Goal: Answer question/provide support: Share knowledge or assist other users

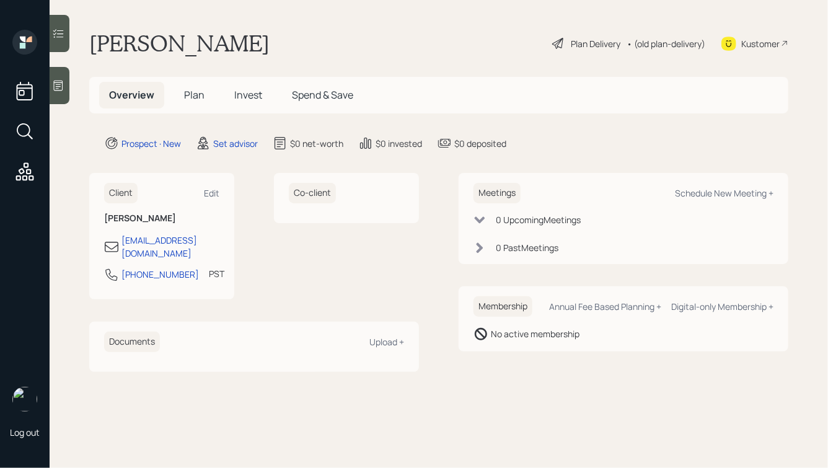
click at [58, 82] on icon at bounding box center [58, 85] width 12 height 12
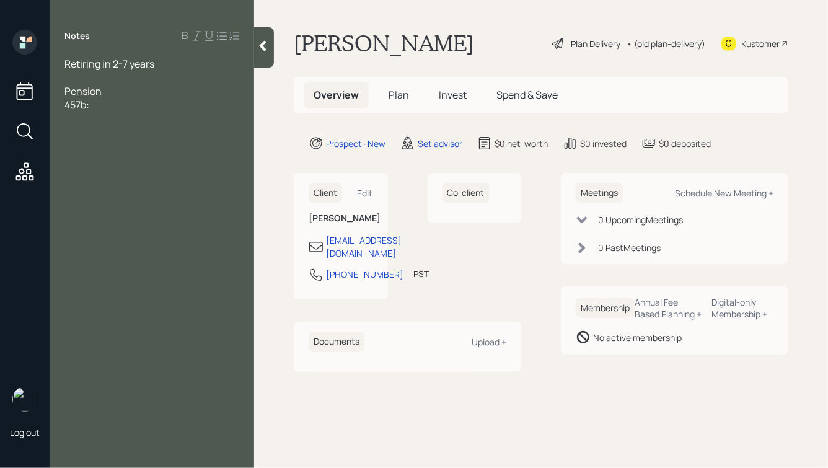
click at [66, 63] on span "Retiring in 2-7 years" at bounding box center [109, 64] width 90 height 14
click at [110, 103] on div "457b:" at bounding box center [151, 105] width 175 height 14
click at [92, 86] on span "Pension:" at bounding box center [84, 91] width 40 height 14
click at [121, 77] on div at bounding box center [151, 78] width 175 height 14
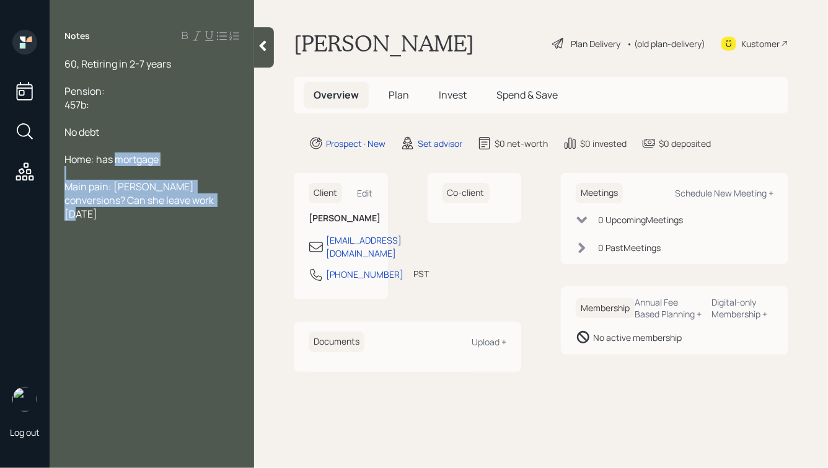
drag, startPoint x: 191, startPoint y: 199, endPoint x: 107, endPoint y: 154, distance: 95.6
click at [107, 156] on div "60, Retiring in 2-7 years Pension: 457b: No debt Home: has mortgage Main pain: …" at bounding box center [151, 139] width 175 height 164
click at [191, 186] on span "Main pain: [PERSON_NAME] conversions? Can she leave work [DATE]" at bounding box center [139, 200] width 151 height 41
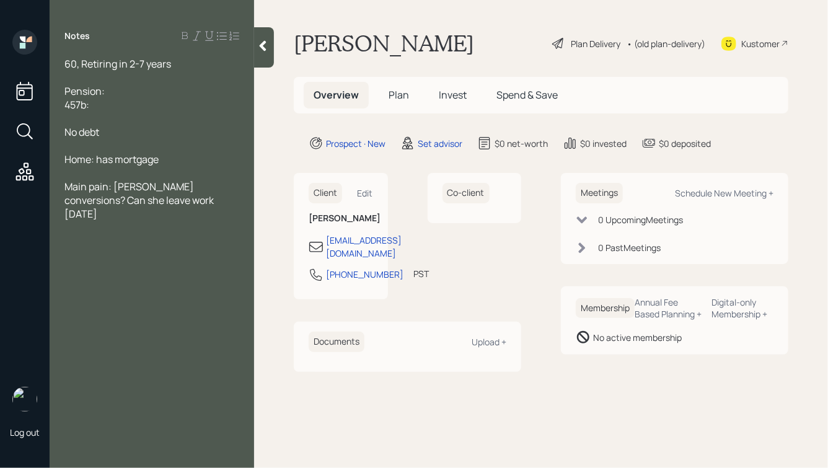
drag, startPoint x: 190, startPoint y: 204, endPoint x: 72, endPoint y: 79, distance: 171.3
click at [72, 79] on div "60, Retiring in 2-7 years Pension: 457b: No debt Home: has mortgage Main pain: …" at bounding box center [151, 139] width 175 height 164
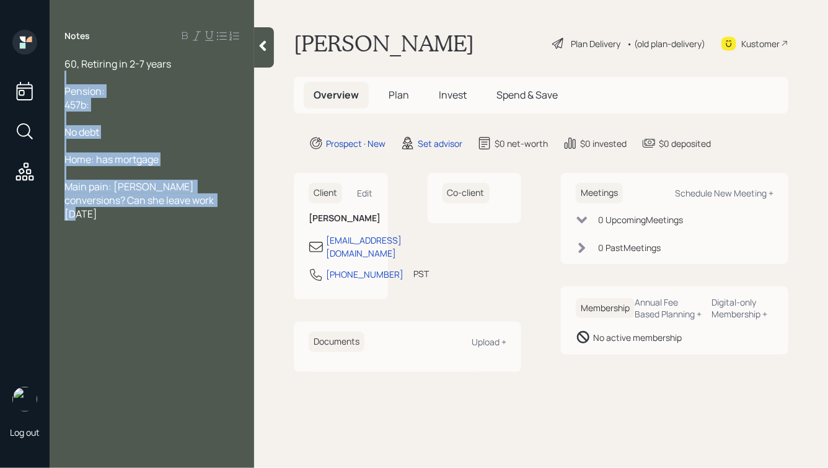
click at [196, 153] on div "Home: has mortgage" at bounding box center [151, 159] width 175 height 14
drag, startPoint x: 67, startPoint y: 63, endPoint x: 262, endPoint y: 241, distance: 264.4
click at [262, 241] on div "Log out Notes 60, Retiring in 2-7 years Pension: 457b: No debt Home: has mortga…" at bounding box center [414, 234] width 828 height 468
click at [179, 197] on div "Main pain: [PERSON_NAME] conversions? Can she leave work [DATE]" at bounding box center [151, 200] width 175 height 41
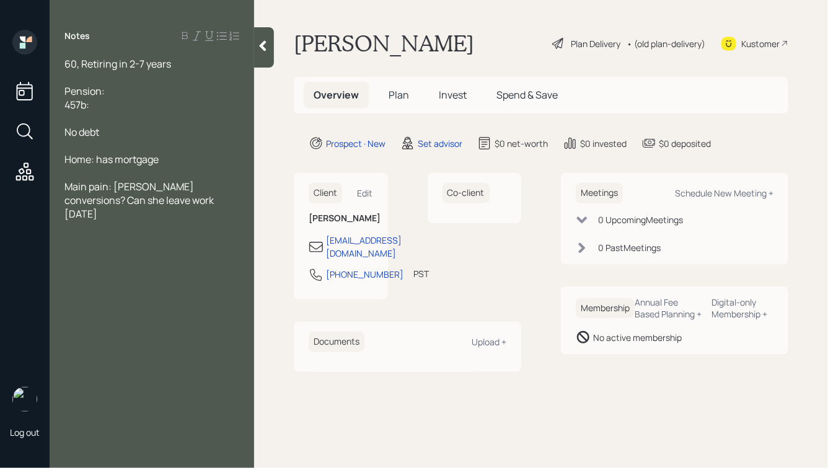
click at [277, 44] on main "[PERSON_NAME] Plan Delivery • (old plan-delivery) Kustomer Overview Plan Invest…" at bounding box center [541, 234] width 574 height 468
click at [261, 46] on icon at bounding box center [263, 46] width 7 height 11
